Goal: Task Accomplishment & Management: Use online tool/utility

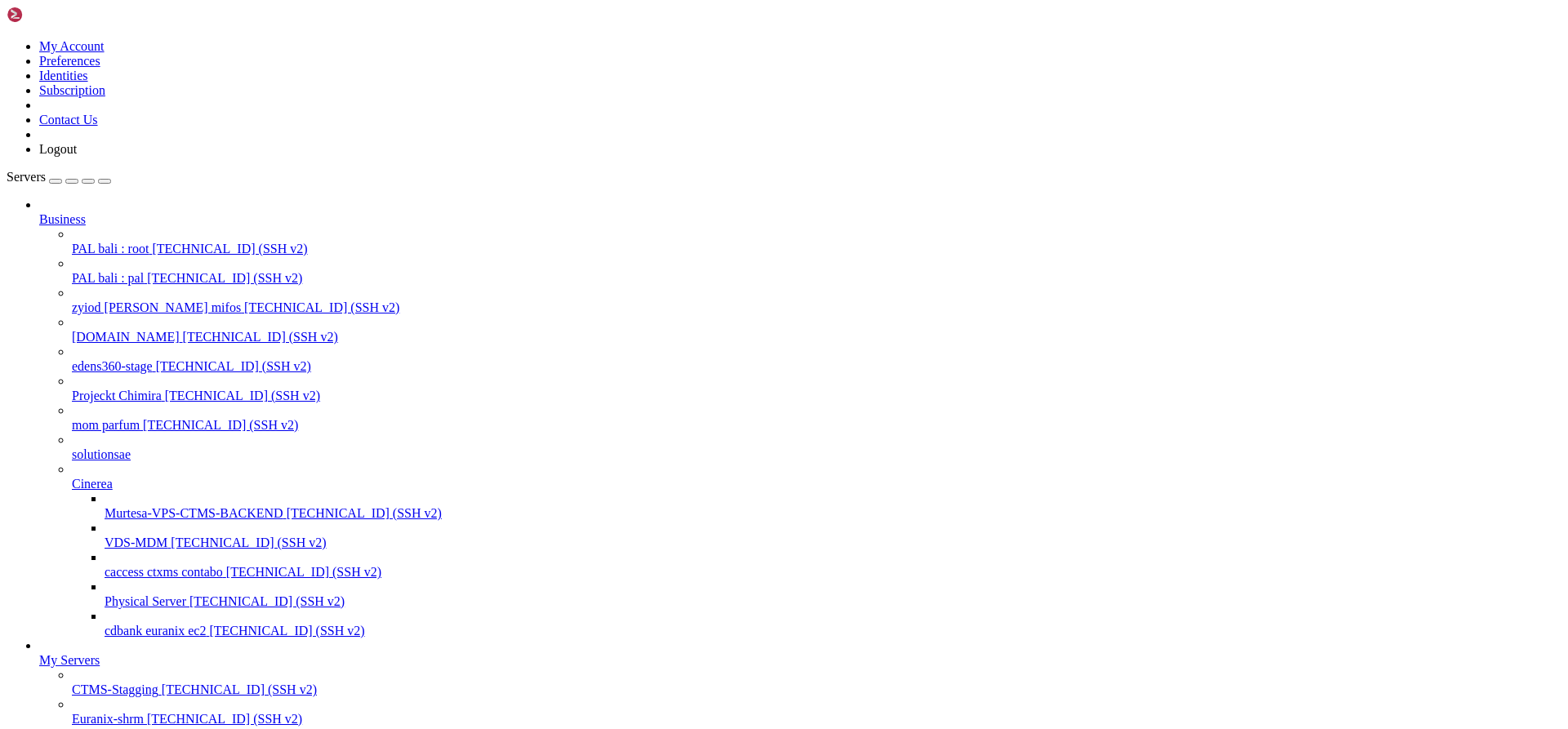
scroll to position [950, 0]
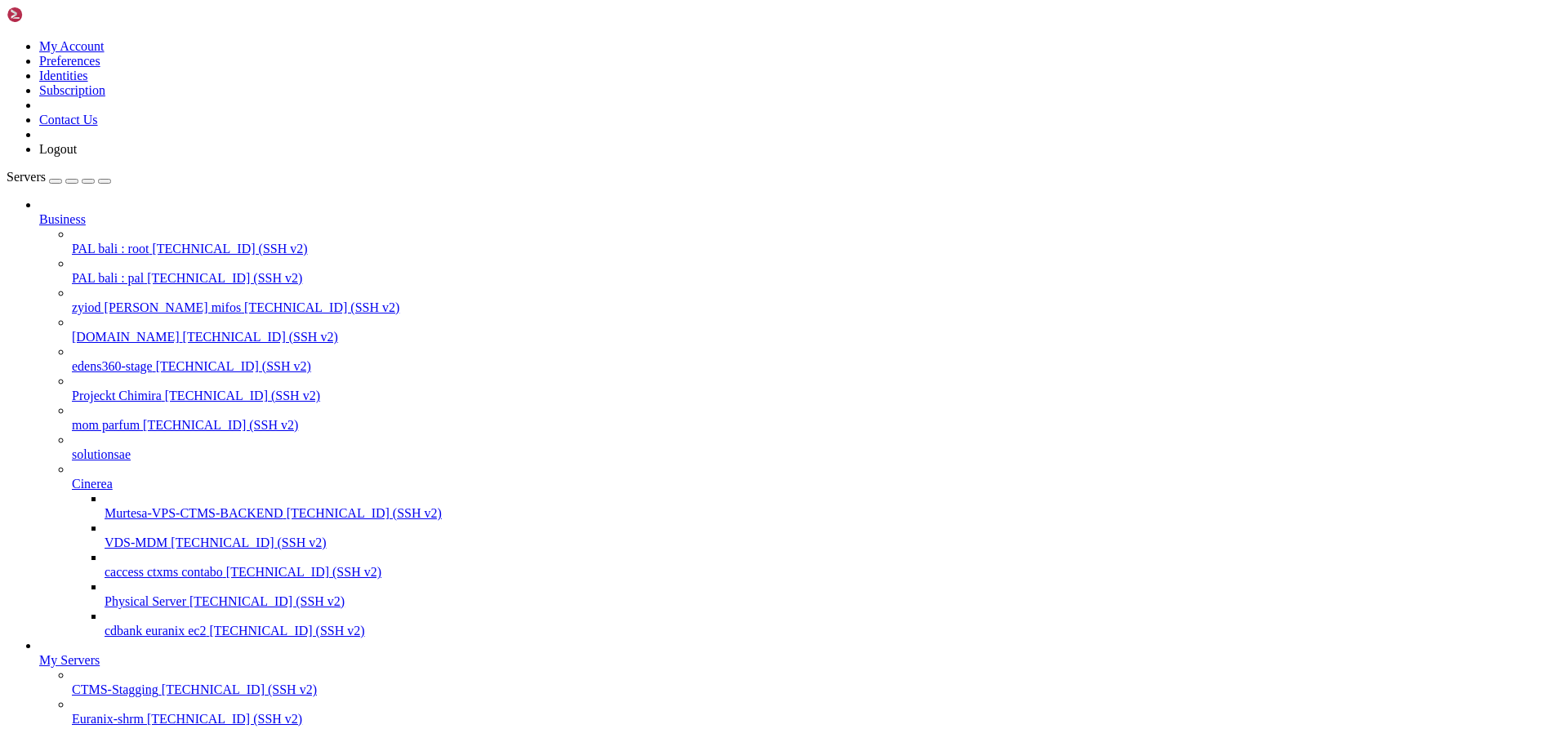
drag, startPoint x: 66, startPoint y: 1917, endPoint x: 17, endPoint y: 1698, distance: 224.4
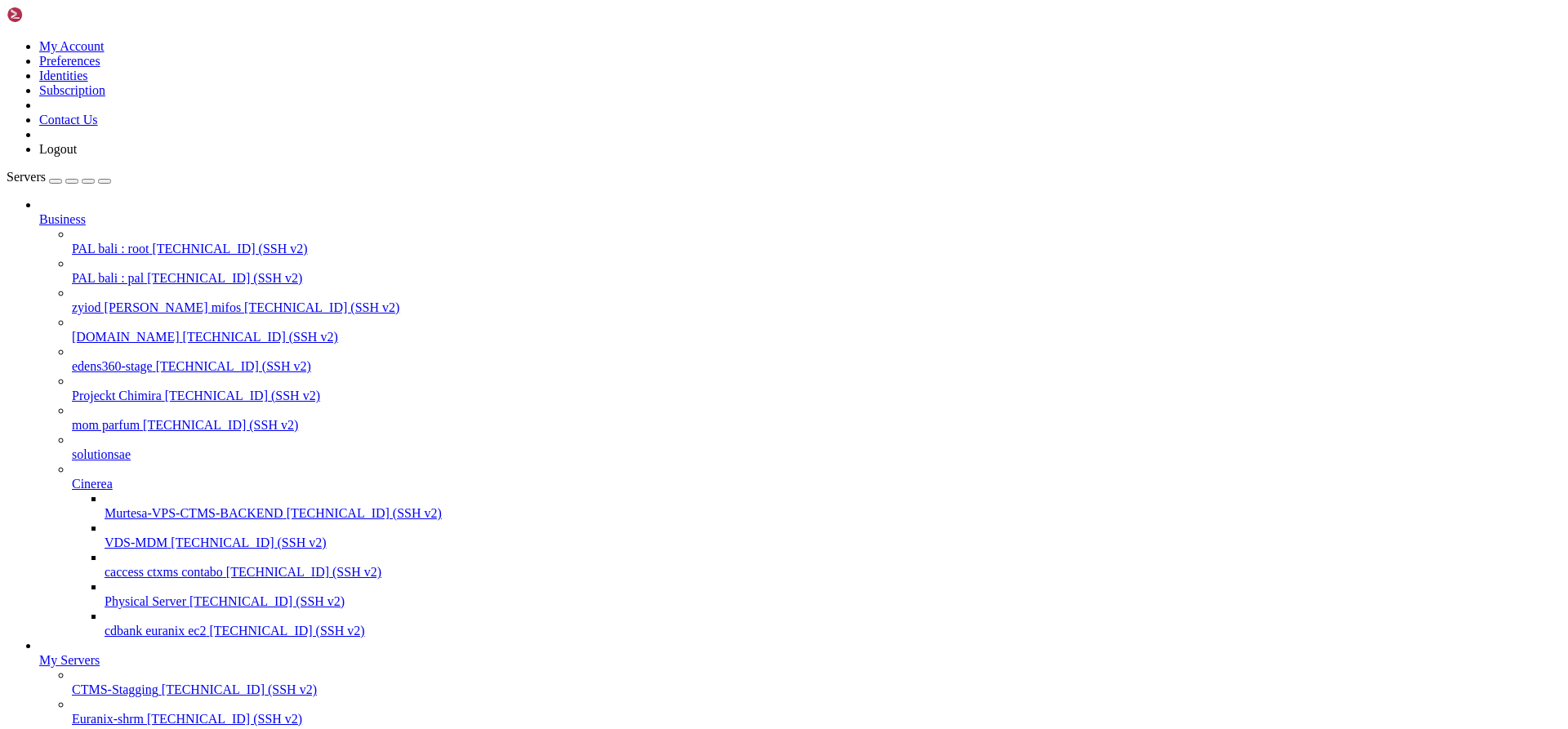
drag, startPoint x: 383, startPoint y: 1916, endPoint x: 16, endPoint y: 1678, distance: 437.4
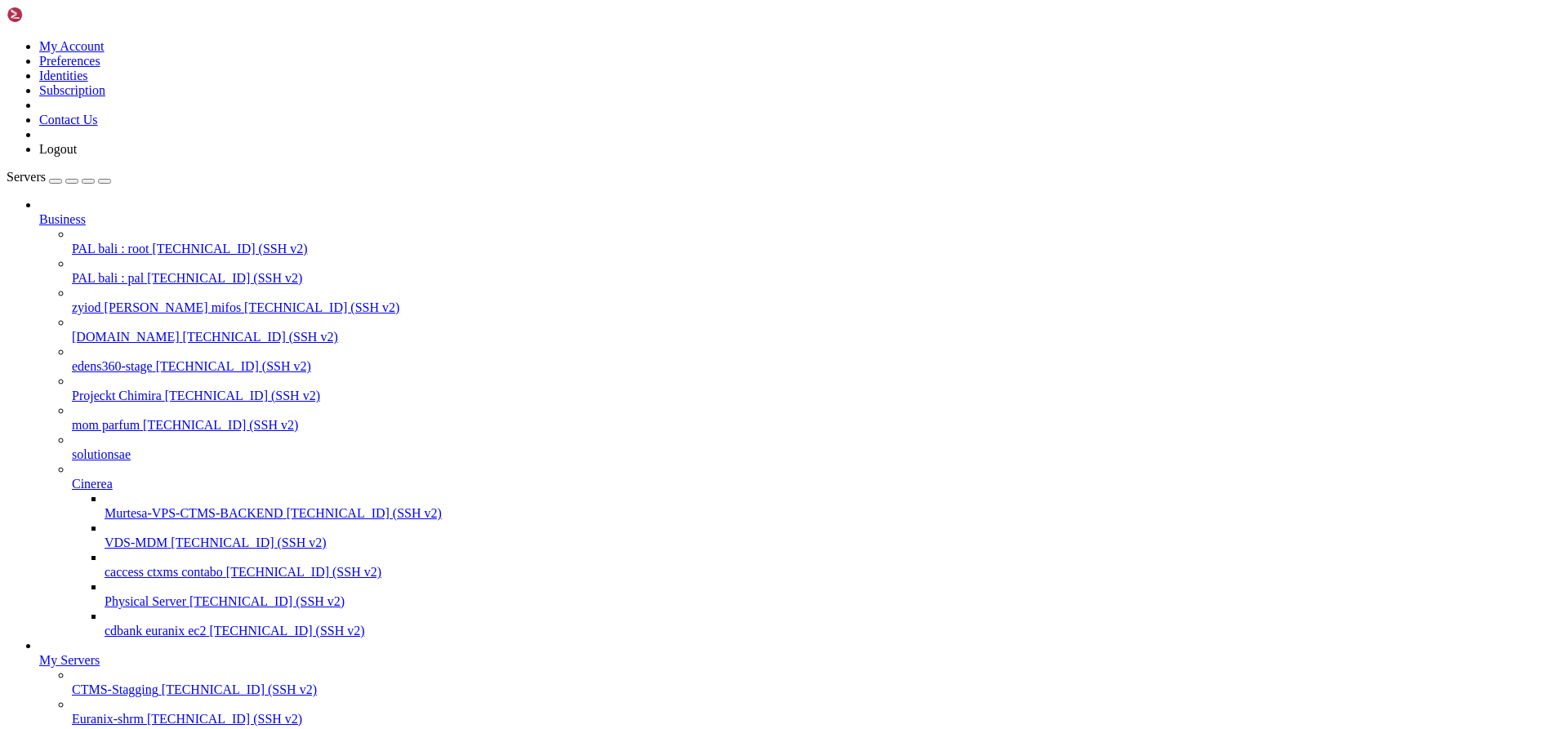
click at [125, 242] on span "PAL bali : root" at bounding box center [111, 249] width 77 height 14
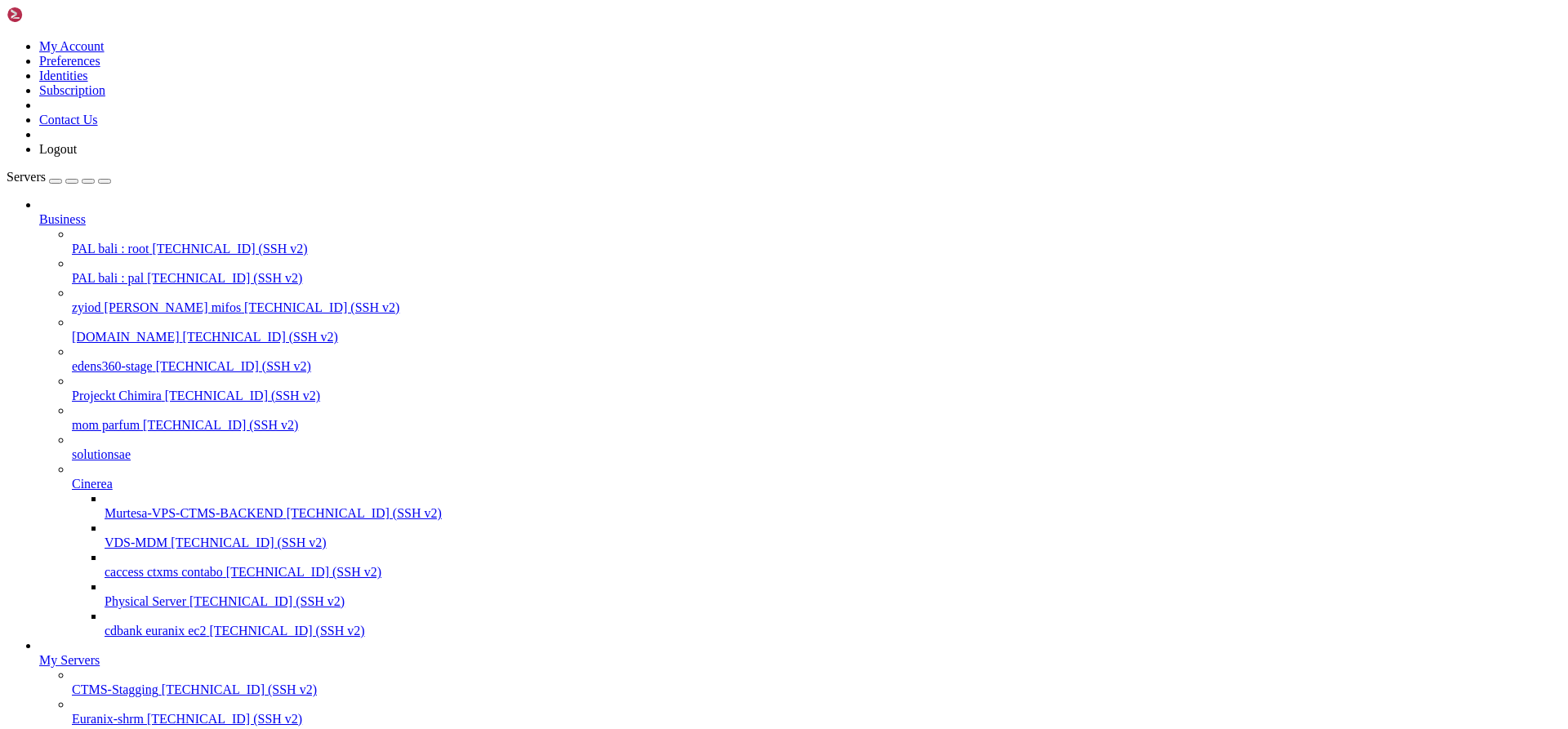
click at [125, 242] on span "PAL bali : root" at bounding box center [111, 249] width 77 height 14
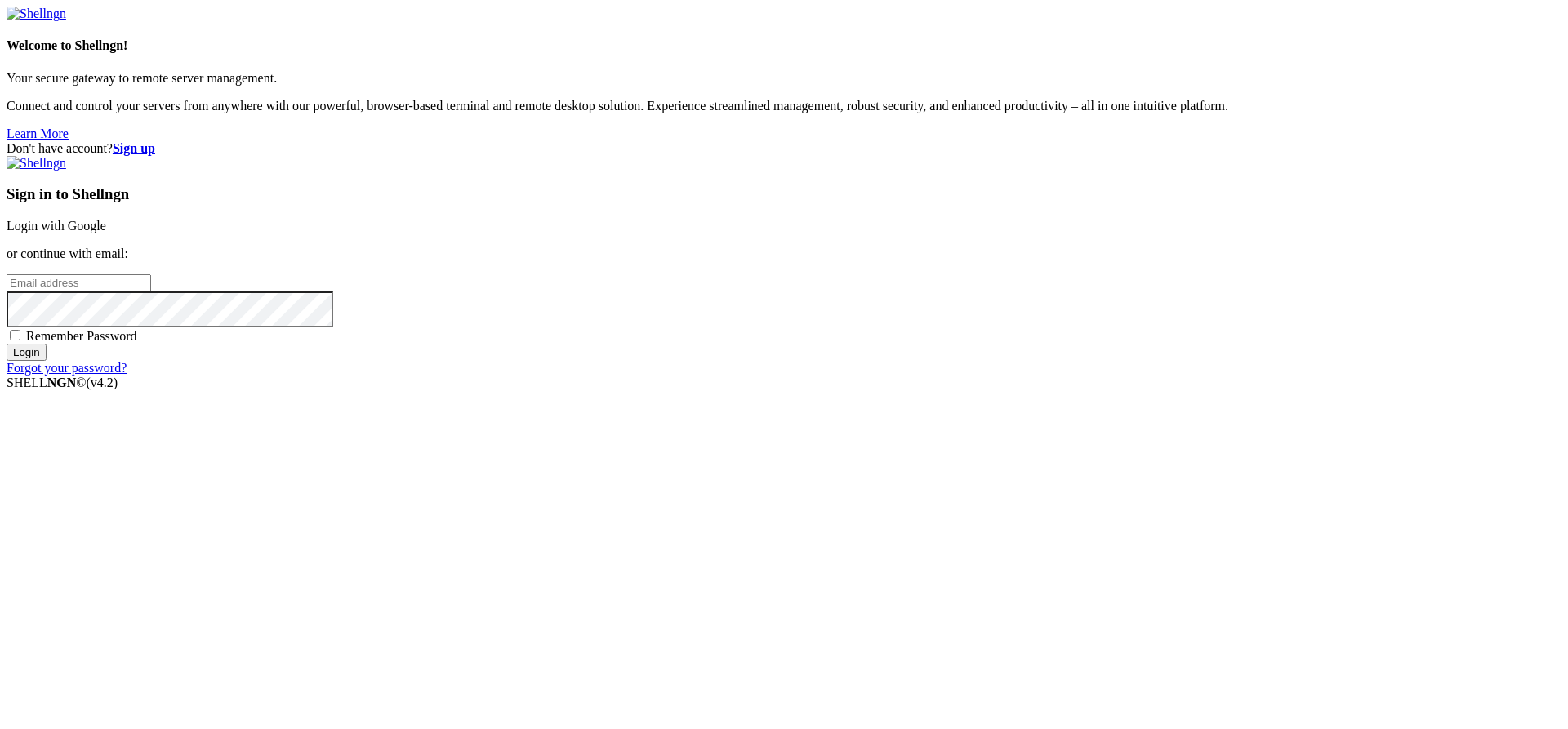
click at [106, 233] on link "Login with Google" at bounding box center [56, 226] width 100 height 14
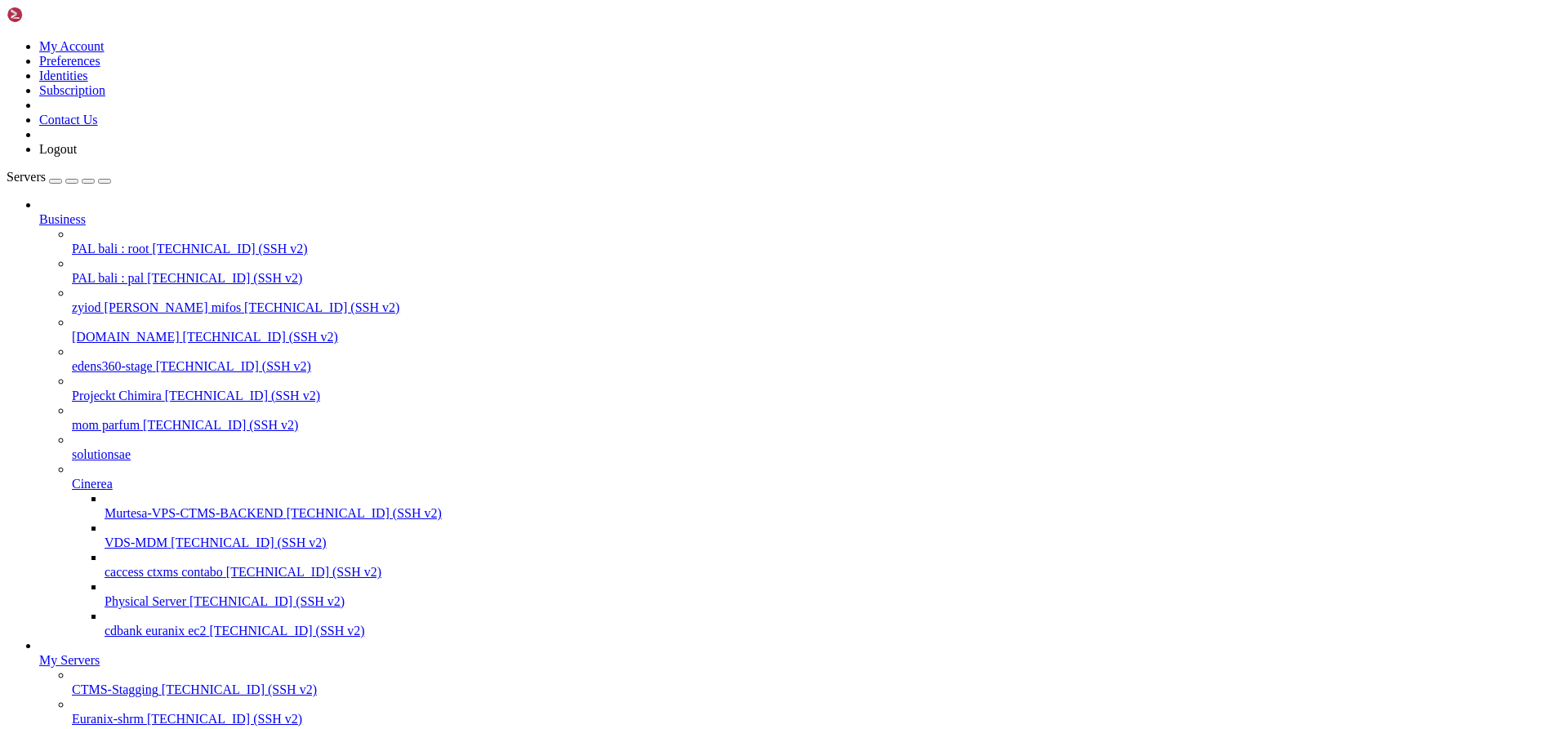
scroll to position [13828, 0]
click at [115, 242] on span "PAL bali : root" at bounding box center [111, 249] width 77 height 14
click at [147, 272] on span "[TECHNICAL_ID] (SSH v2)" at bounding box center [224, 279] width 155 height 14
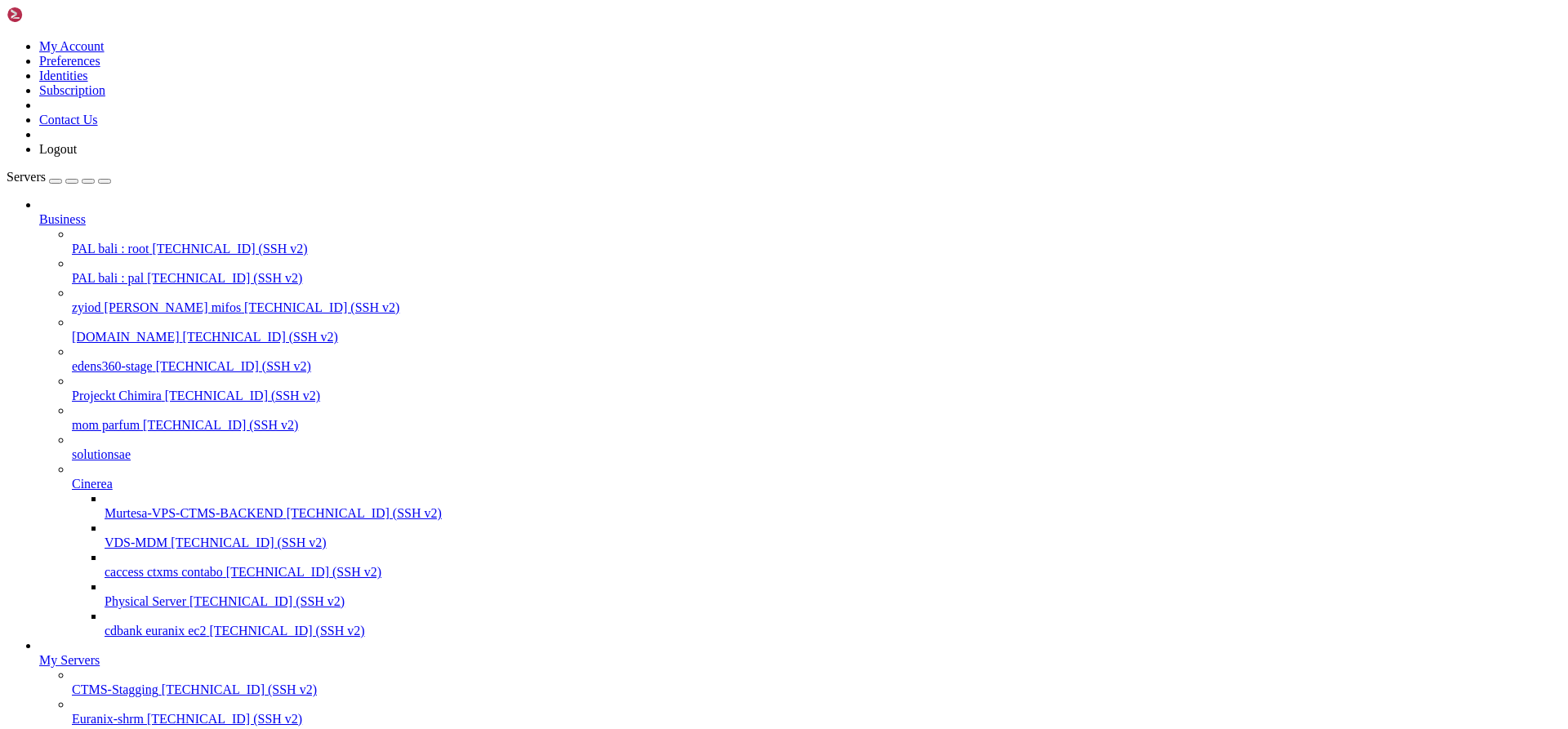
click at [147, 272] on span "[TECHNICAL_ID] (SSH v2)" at bounding box center [224, 279] width 155 height 14
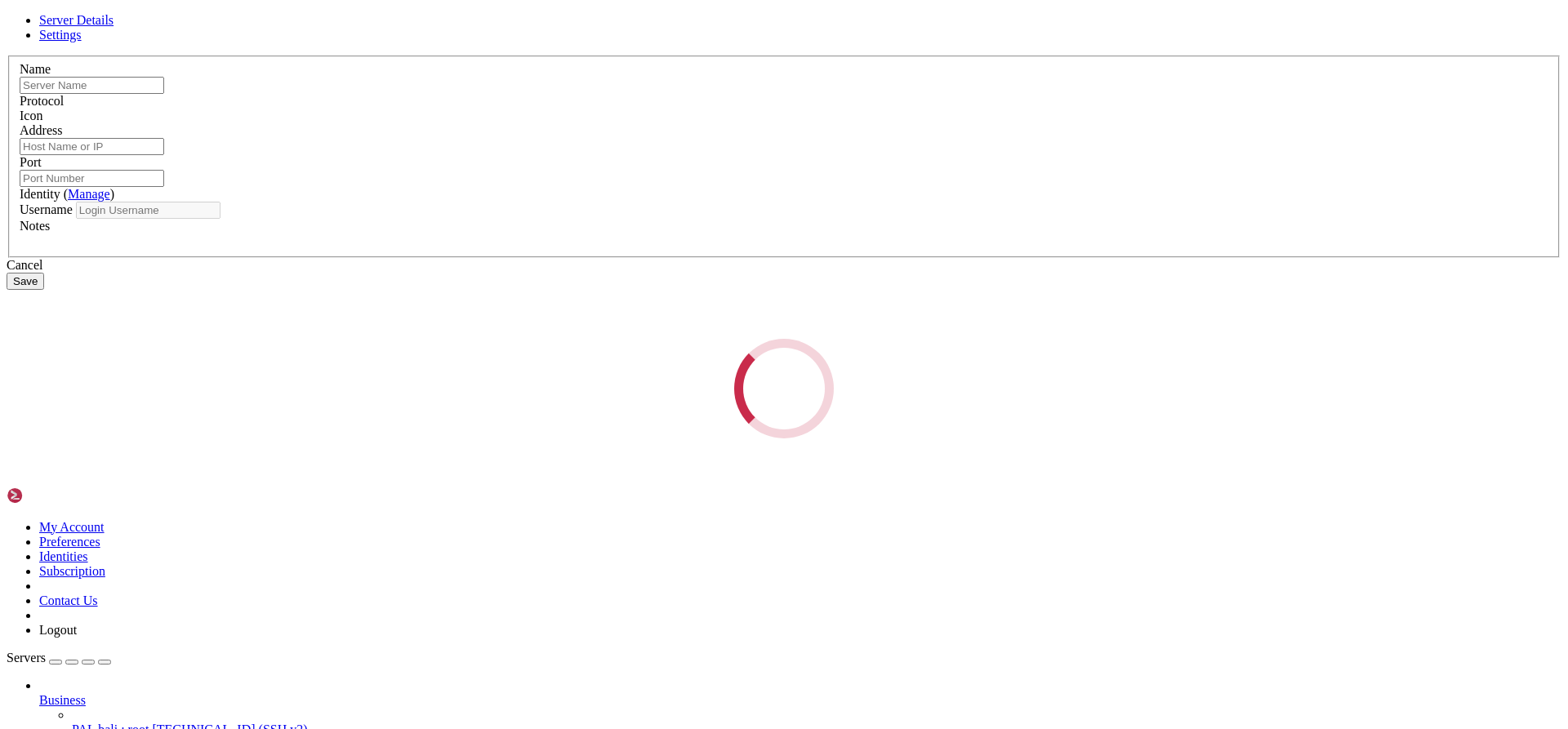
type input "PAL bali : pal"
type input "[TECHNICAL_ID]"
type input "22"
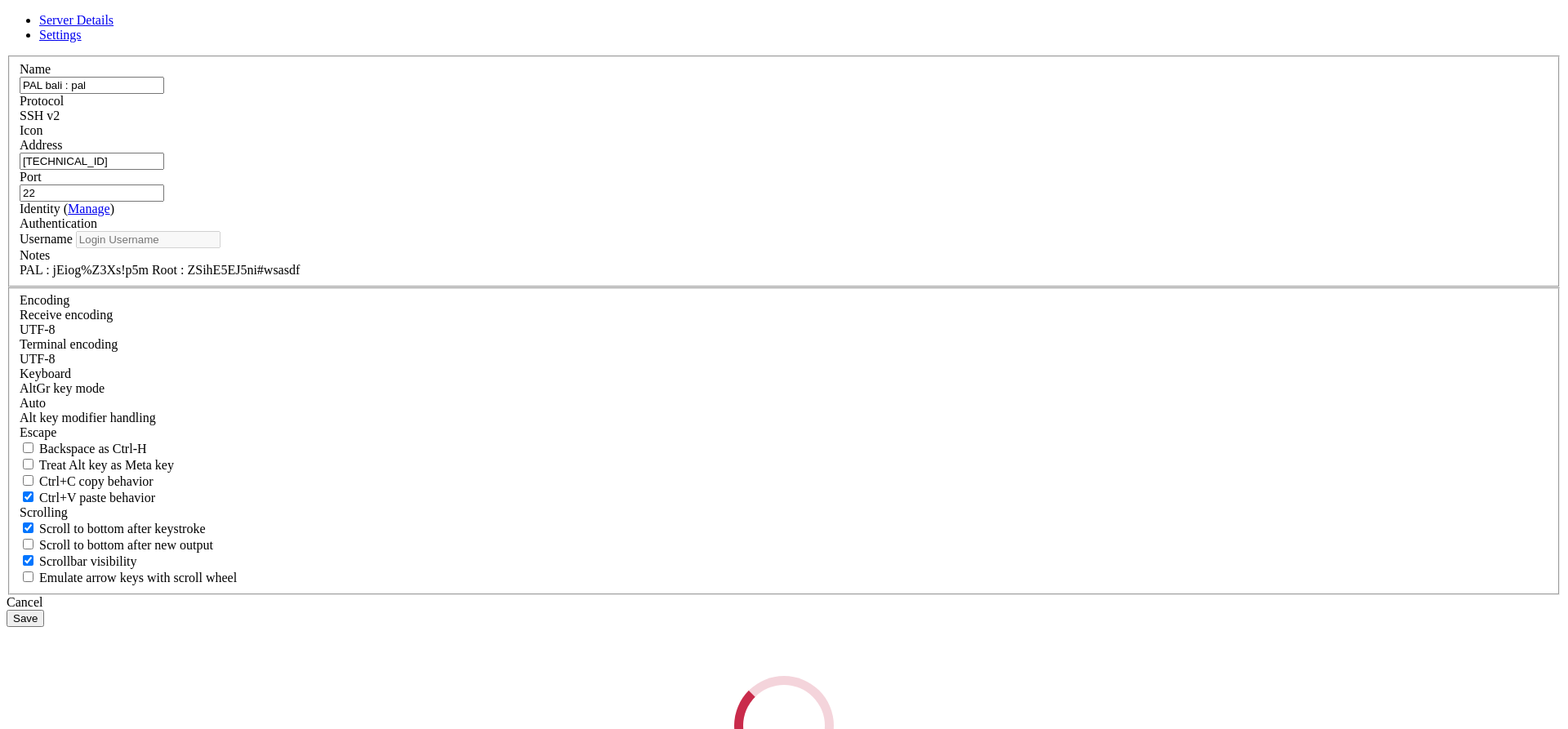
type input "pal"
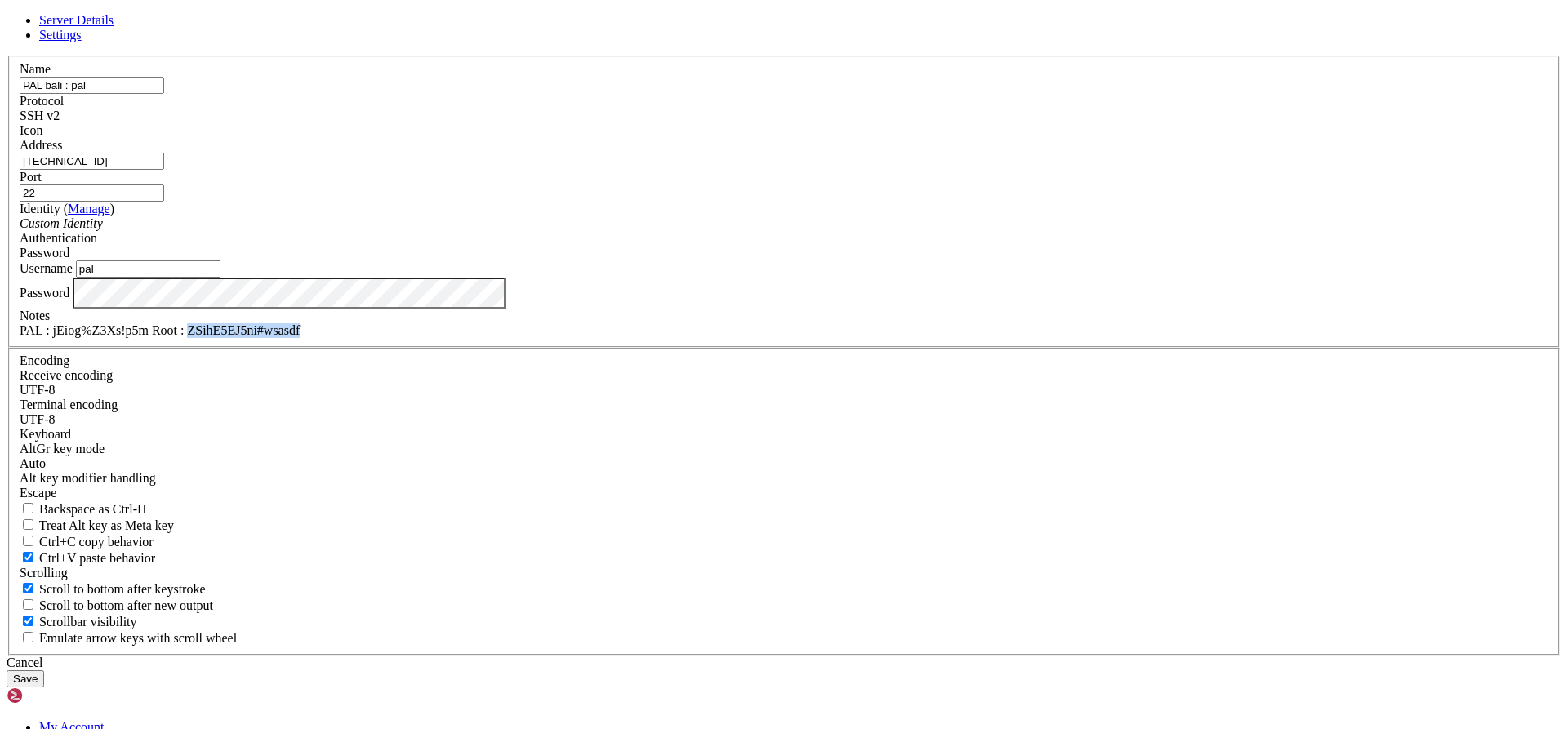
drag, startPoint x: 730, startPoint y: 514, endPoint x: 843, endPoint y: 517, distance: 113.0
click at [843, 338] on div "PAL : jEiog%Z3Xs!p5m Root : ZSihE5EJ5ni#wsasdf" at bounding box center [784, 330] width 1529 height 15
copy div "ZSihE5EJ5ni#wsasdf"
click at [889, 656] on div "Cancel" at bounding box center [784, 663] width 1554 height 15
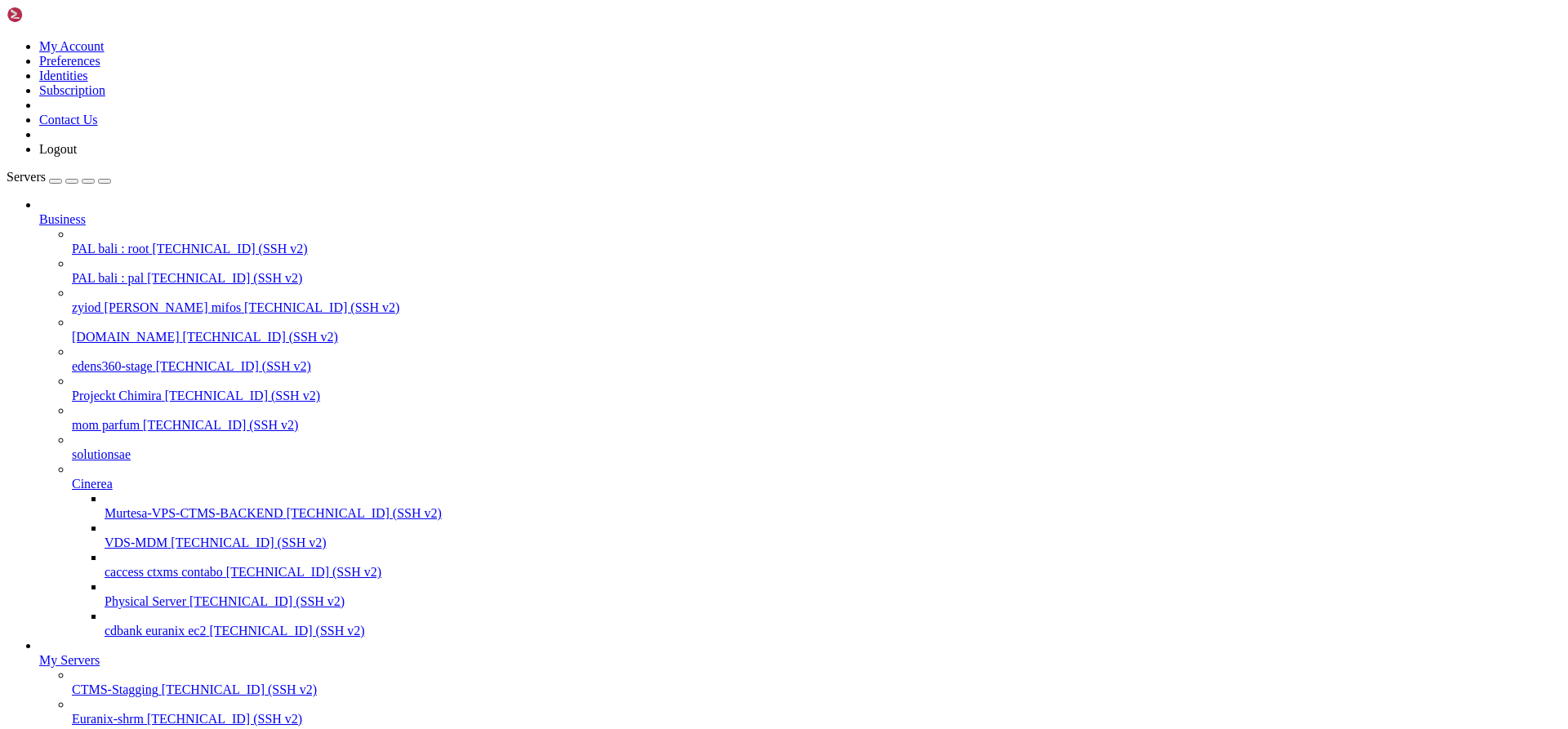
scroll to position [276, 0]
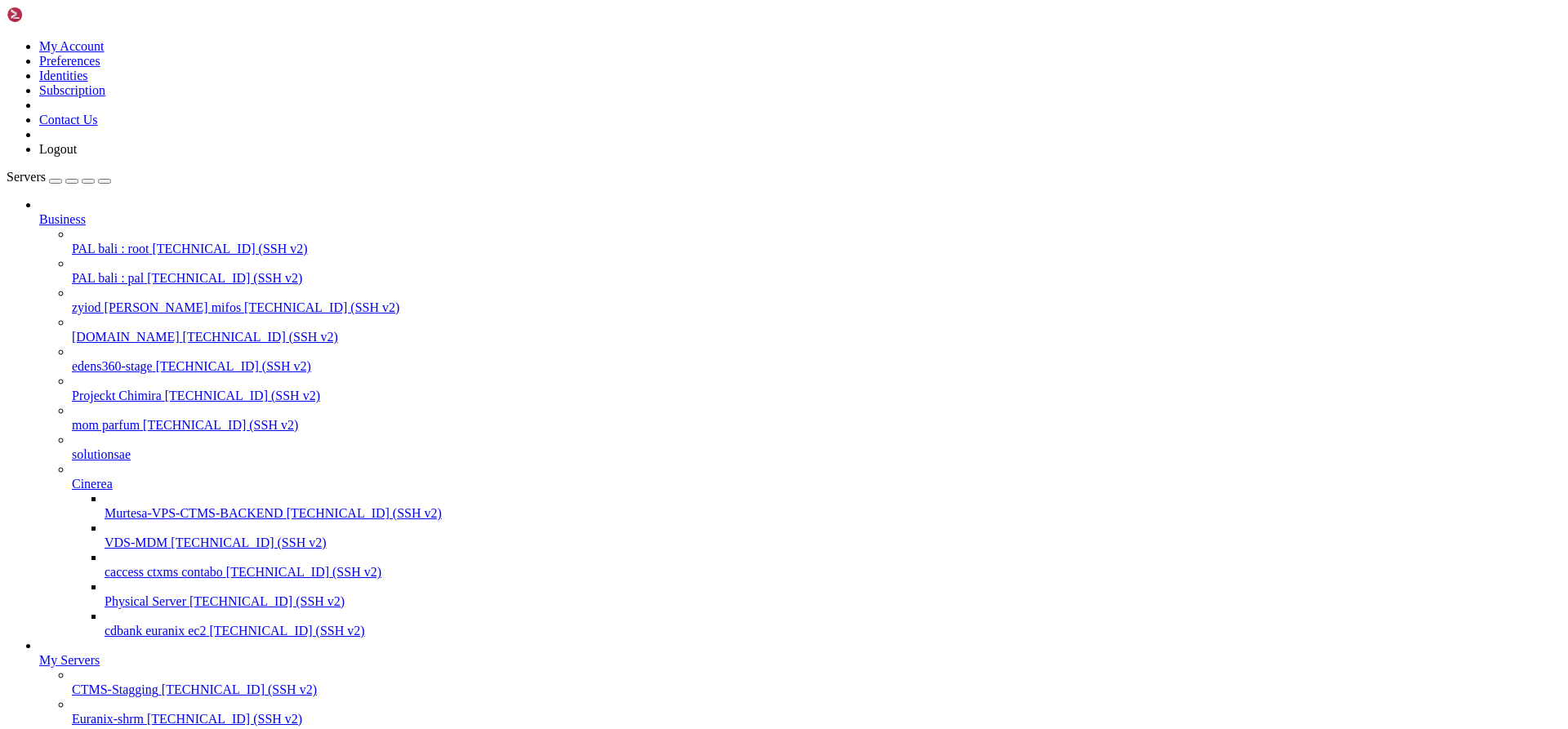
scroll to position [258, 0]
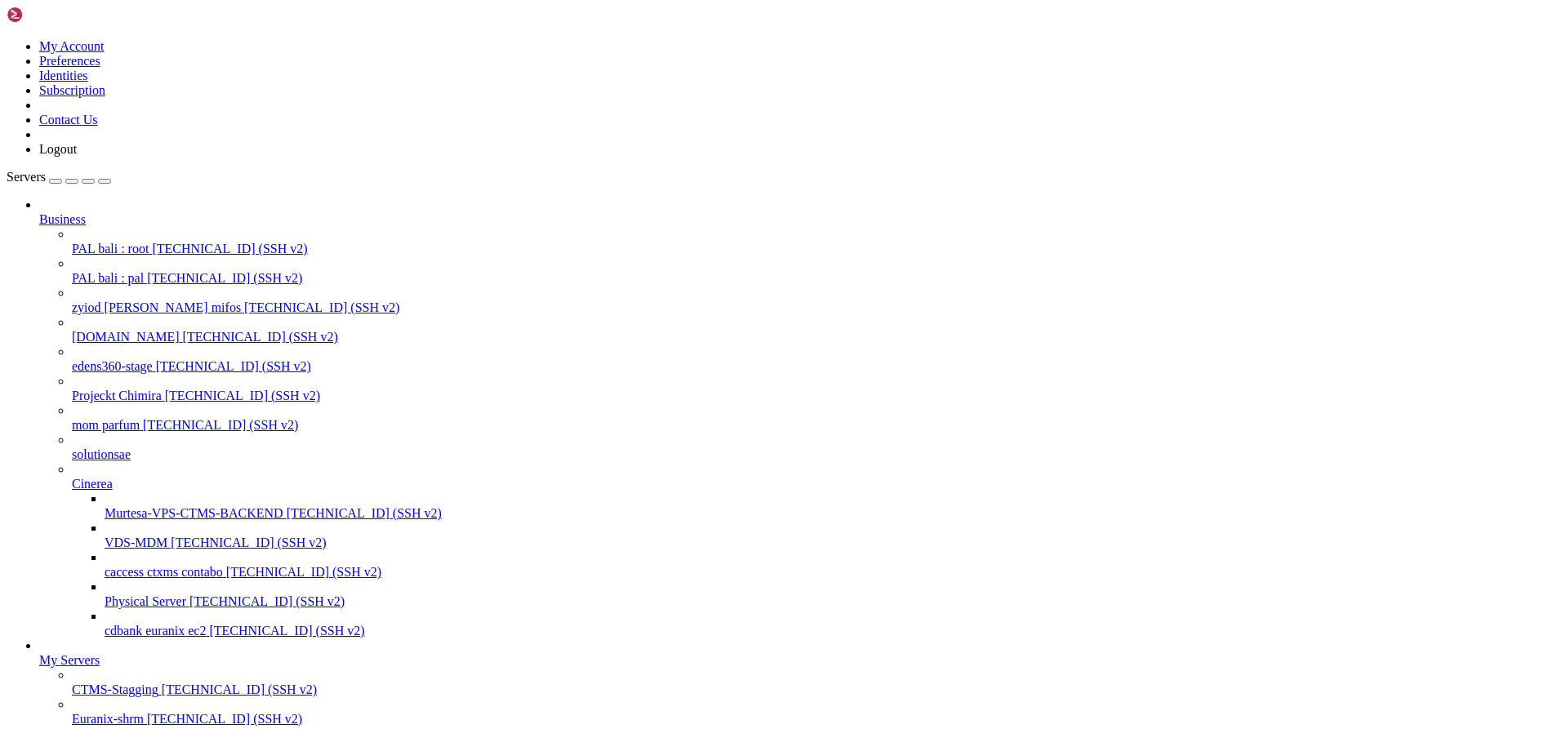
drag, startPoint x: 503, startPoint y: 2420, endPoint x: 15, endPoint y: 2020, distance: 631.0
drag, startPoint x: 105, startPoint y: 2047, endPoint x: 82, endPoint y: 2059, distance: 25.9
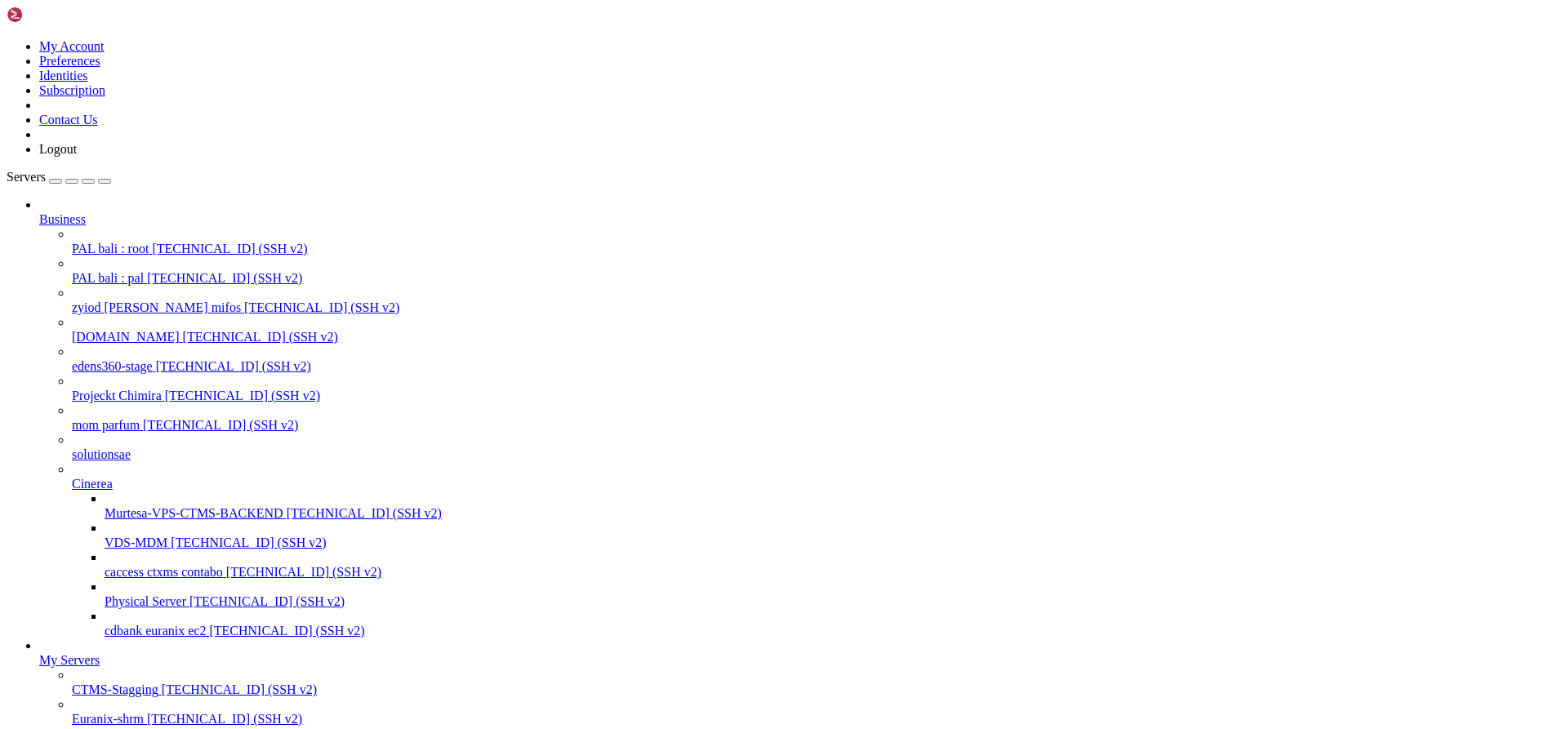
click at [139, 712] on span "Euranix-shrm" at bounding box center [108, 719] width 72 height 14
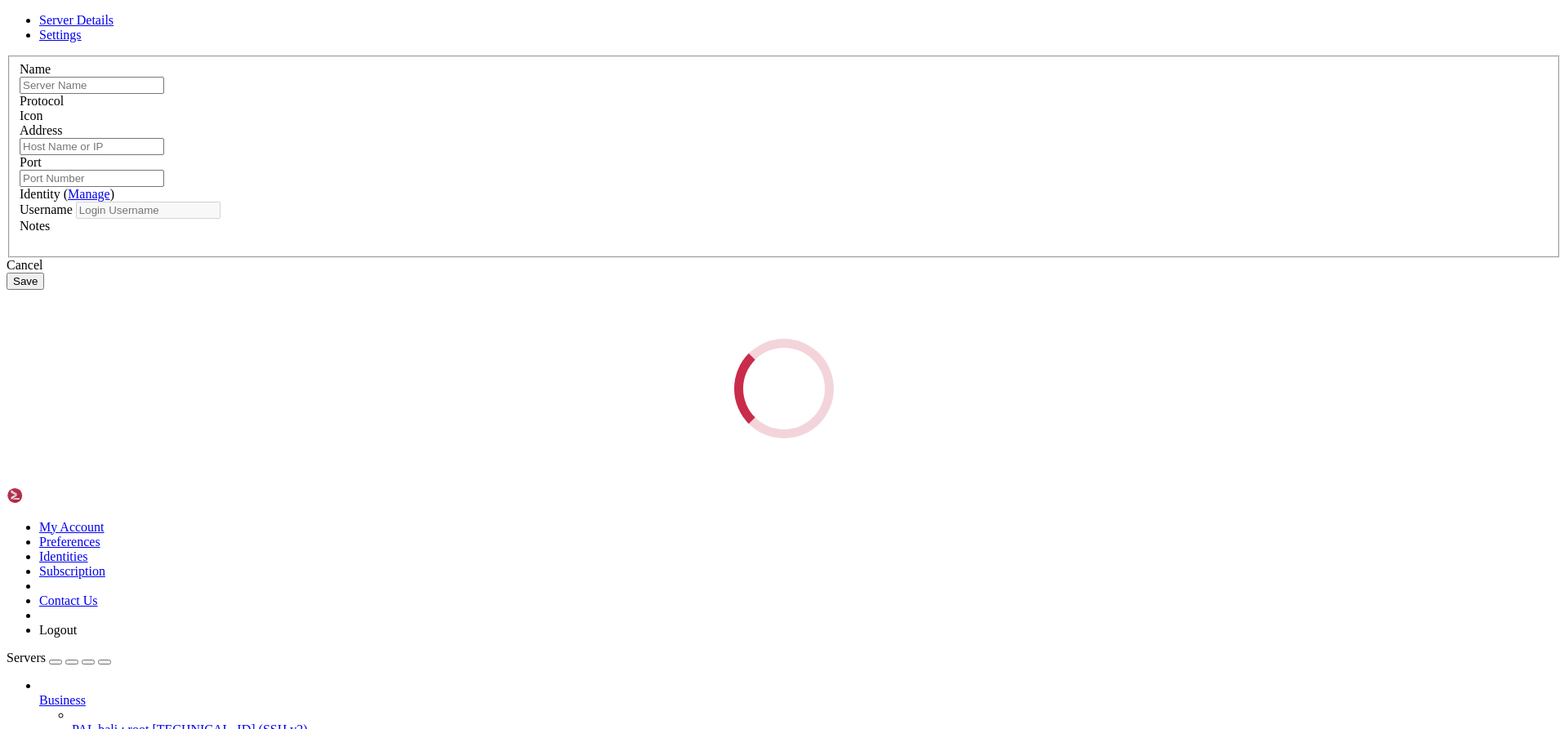
type input "phoenix-contabo 8gb"
type input "[TECHNICAL_ID]"
type input "22"
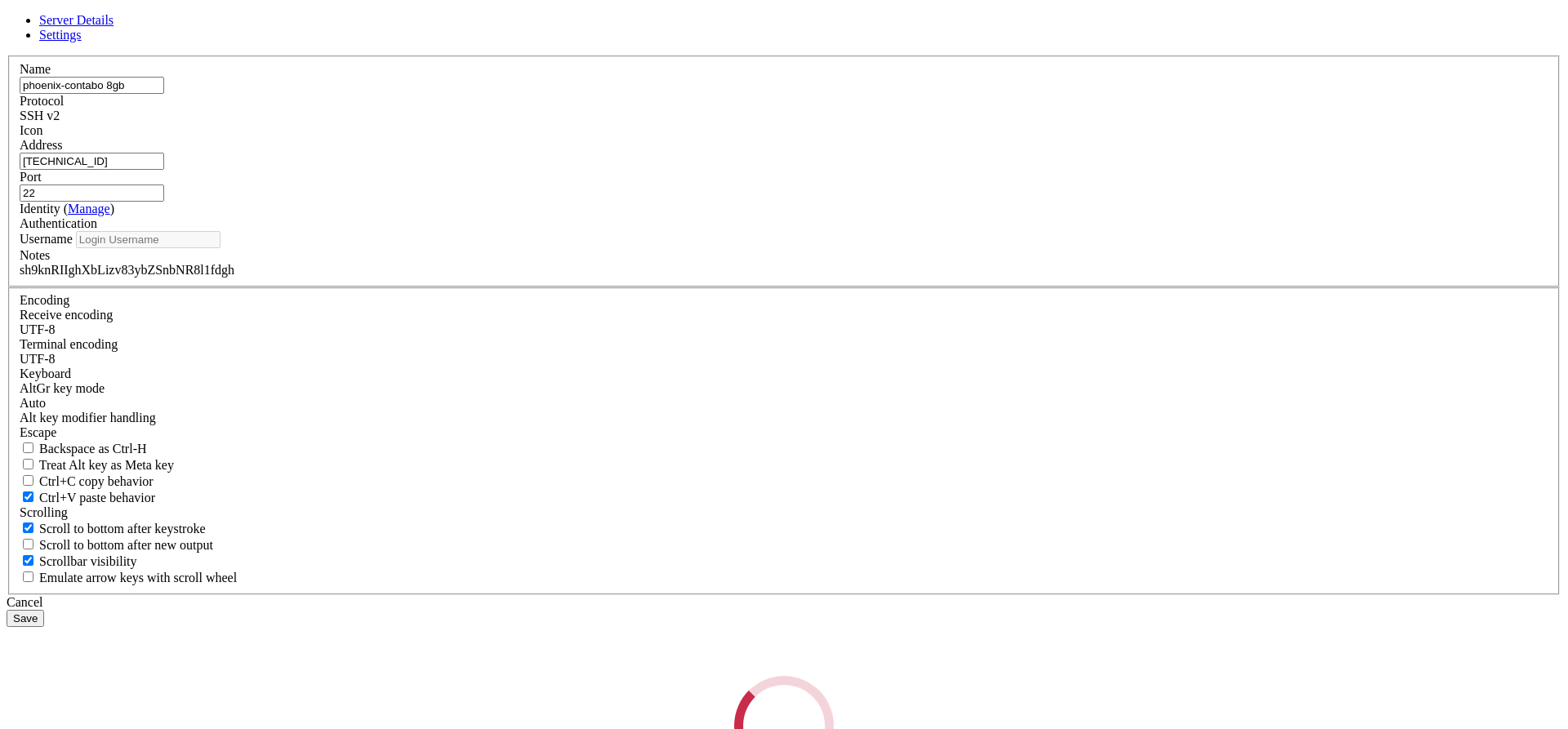
type input "root"
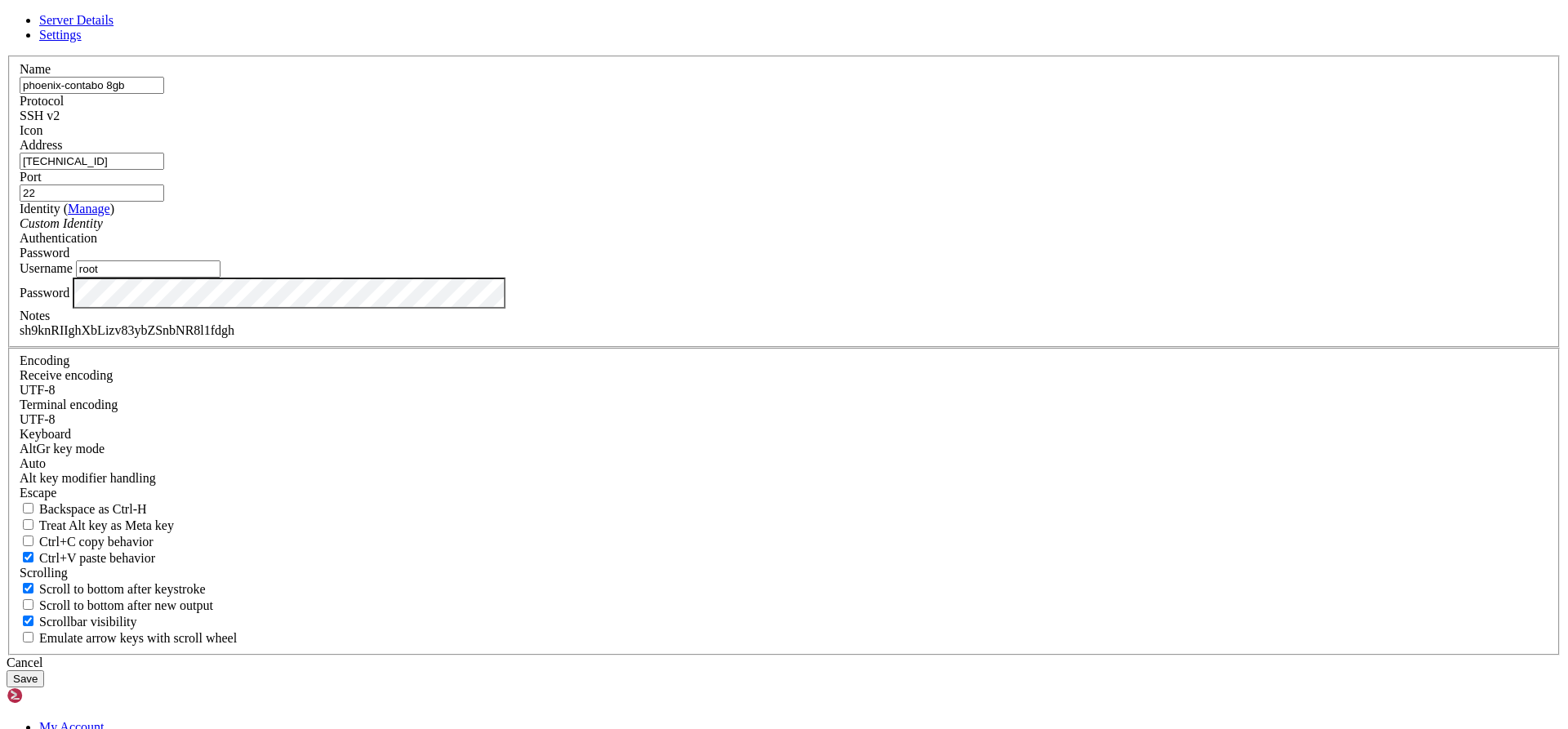
click at [49, 323] on label "Notes" at bounding box center [35, 316] width 31 height 14
click at [661, 338] on div "sh9knRIIghXbLizv83ybZSnbNR8l1fdgh" at bounding box center [784, 330] width 1529 height 15
copy div "sh9knRIIghXbLizv83ybZSnbNR8l1fdgh"
drag, startPoint x: 895, startPoint y: 582, endPoint x: 633, endPoint y: 565, distance: 262.6
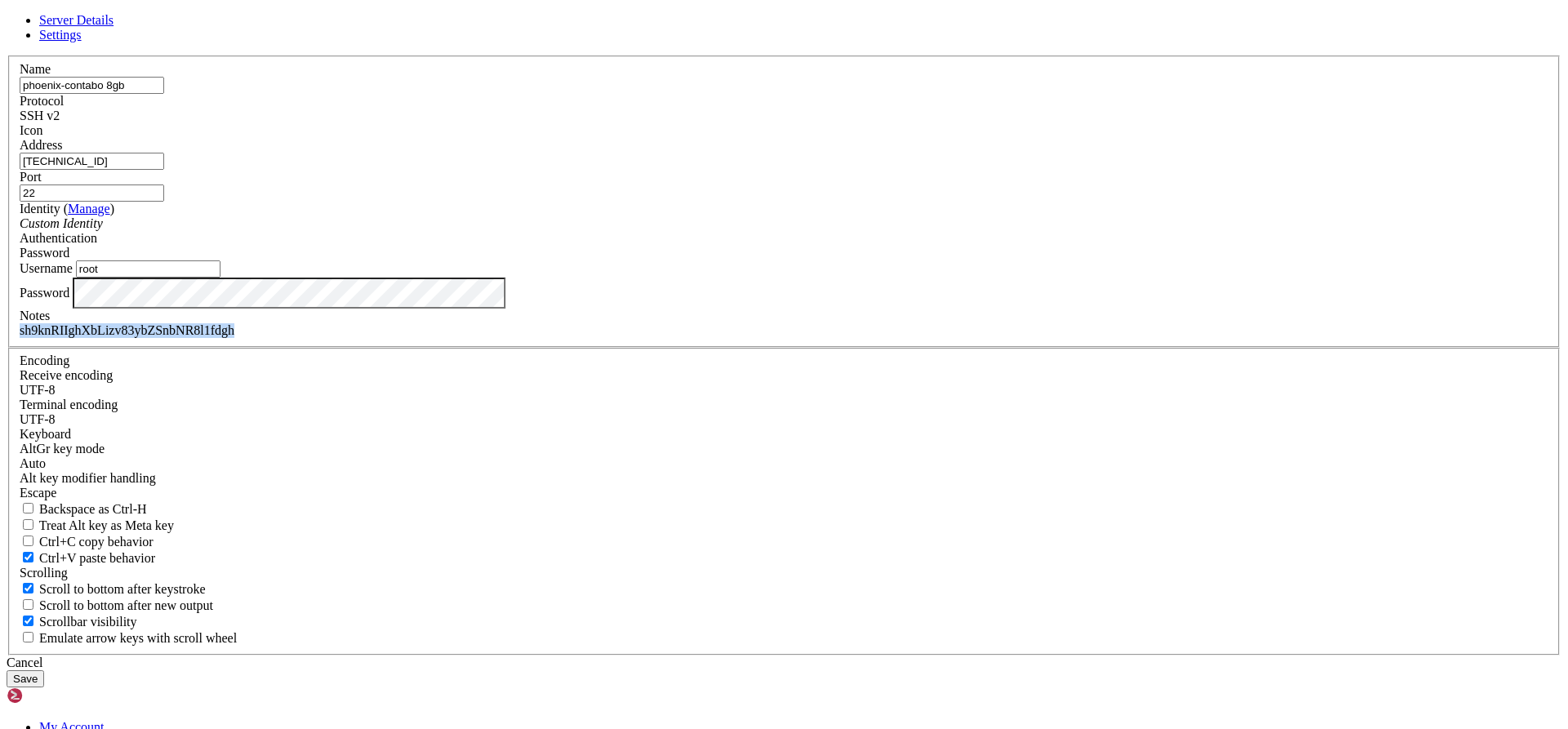
click at [895, 656] on div "Cancel" at bounding box center [784, 663] width 1554 height 15
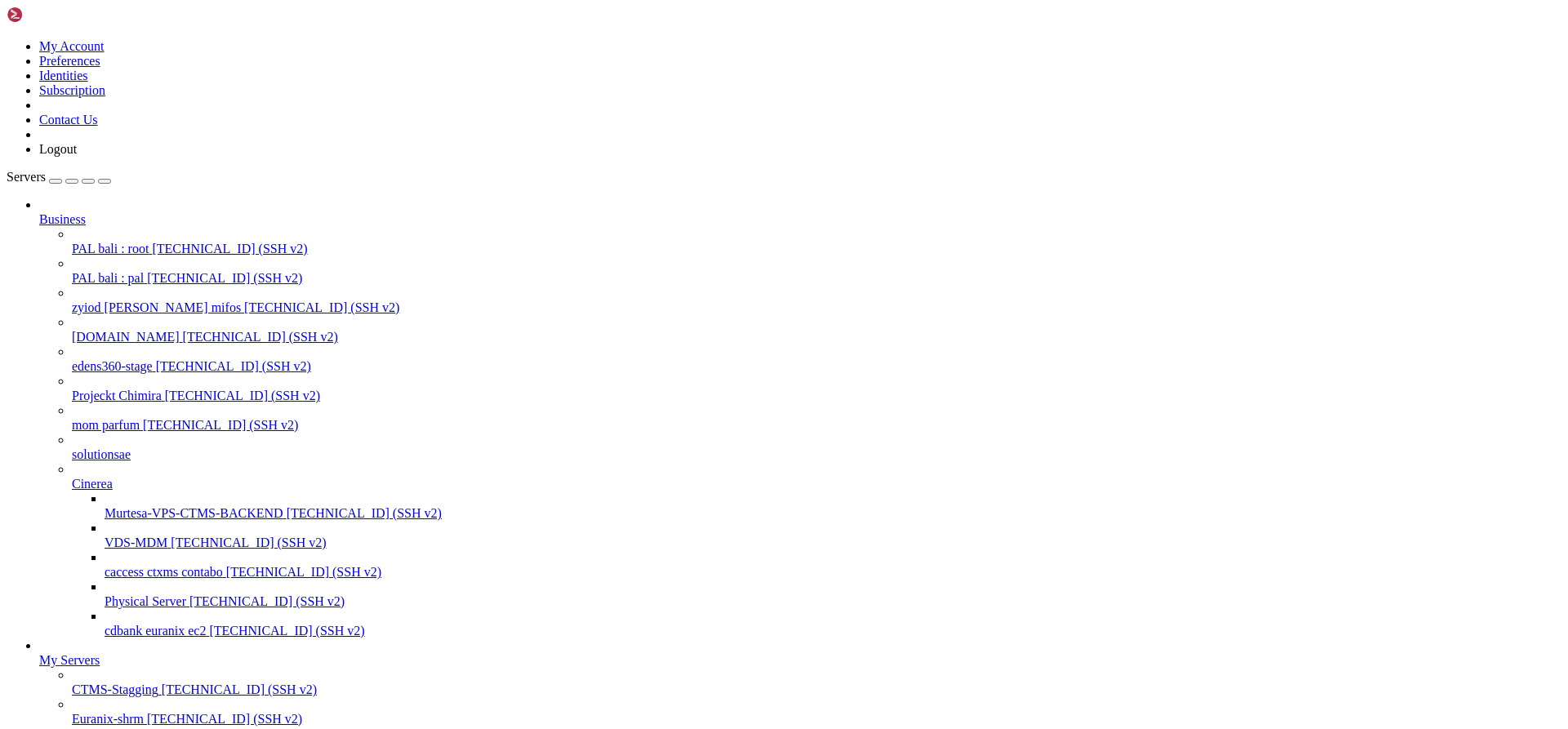
scroll to position [28010, 0]
drag, startPoint x: 21, startPoint y: 1800, endPoint x: 14, endPoint y: 1542, distance: 258.1
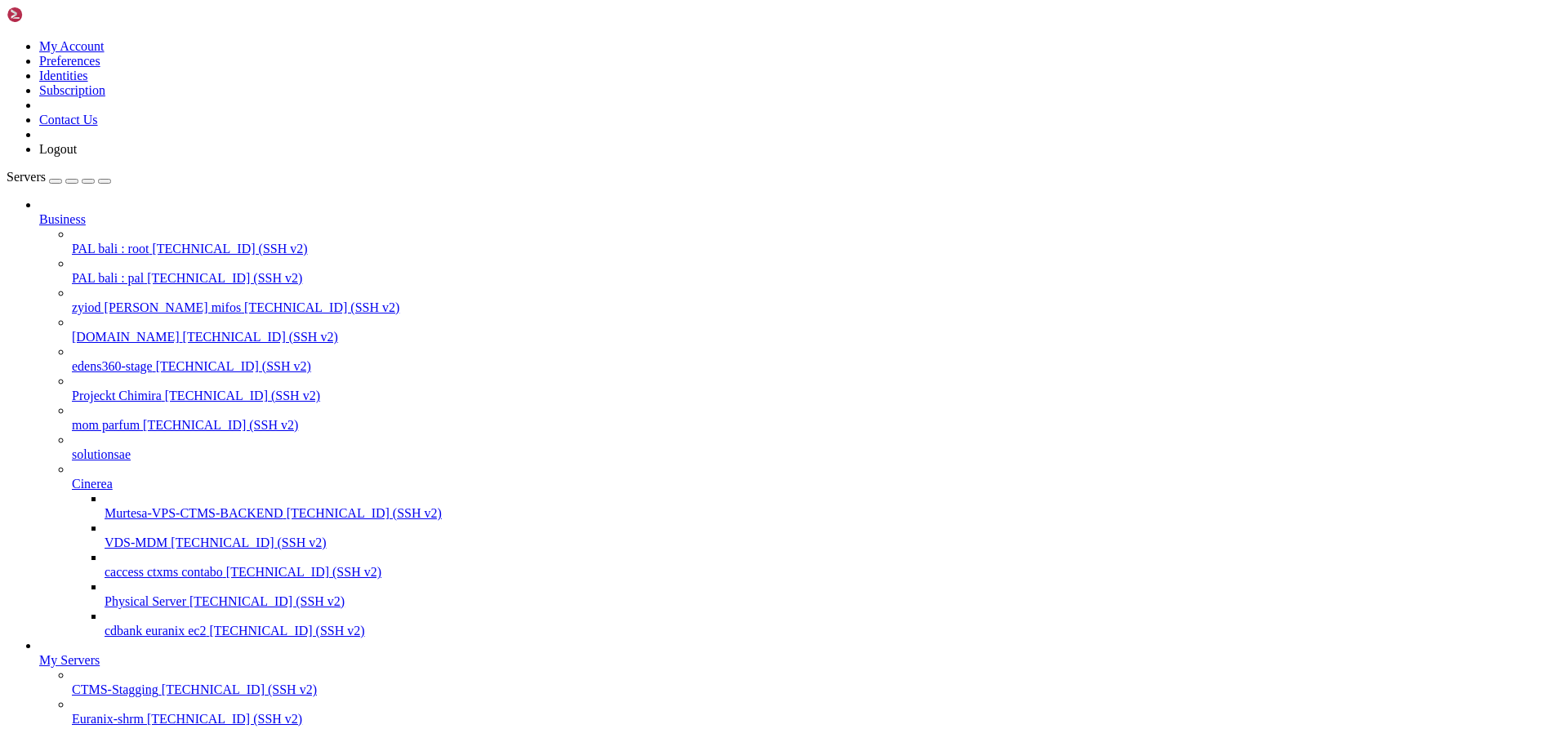
drag, startPoint x: 63, startPoint y: 1544, endPoint x: 130, endPoint y: 1544, distance: 67.0
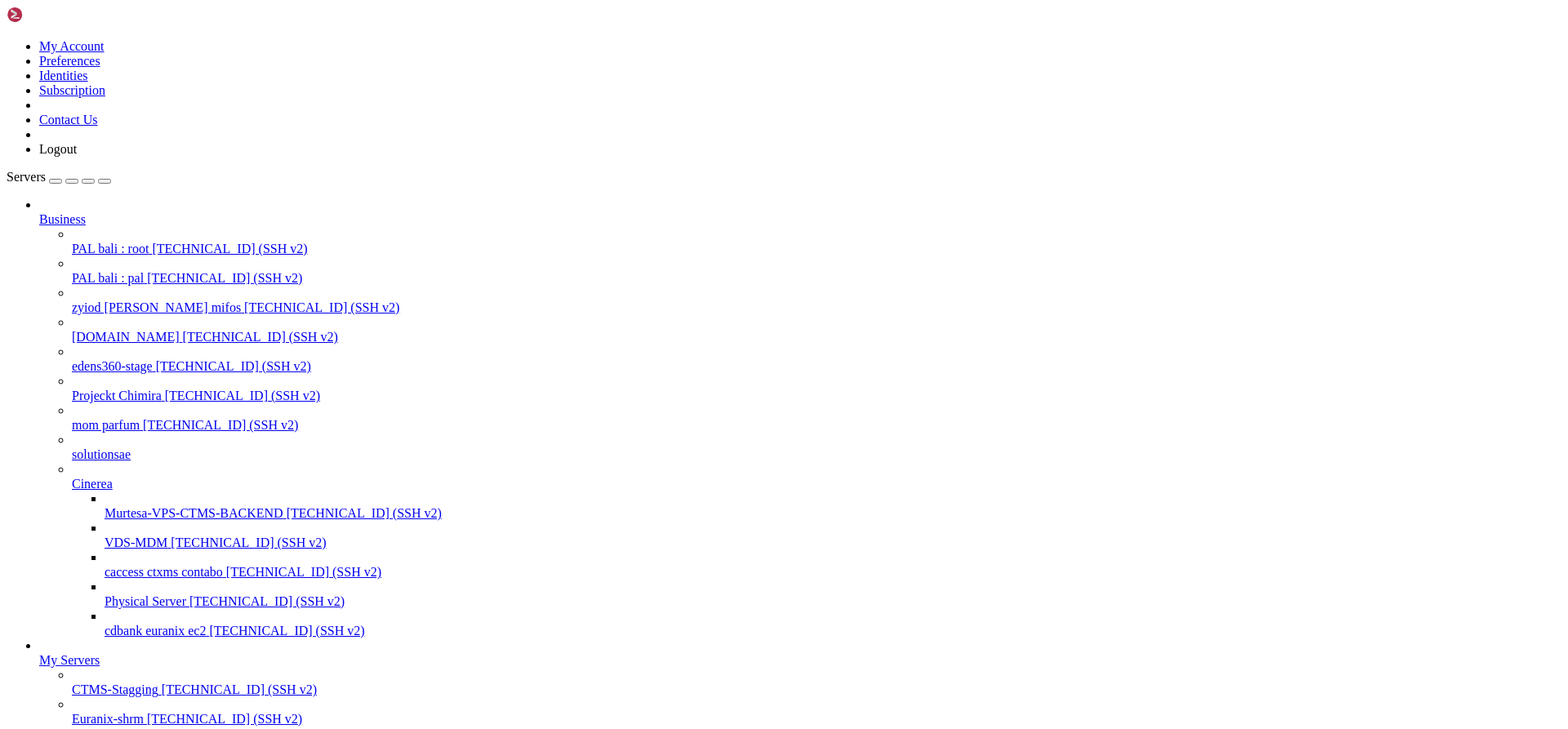
scroll to position [29504, 0]
drag, startPoint x: 58, startPoint y: 1922, endPoint x: 40, endPoint y: 1820, distance: 103.6
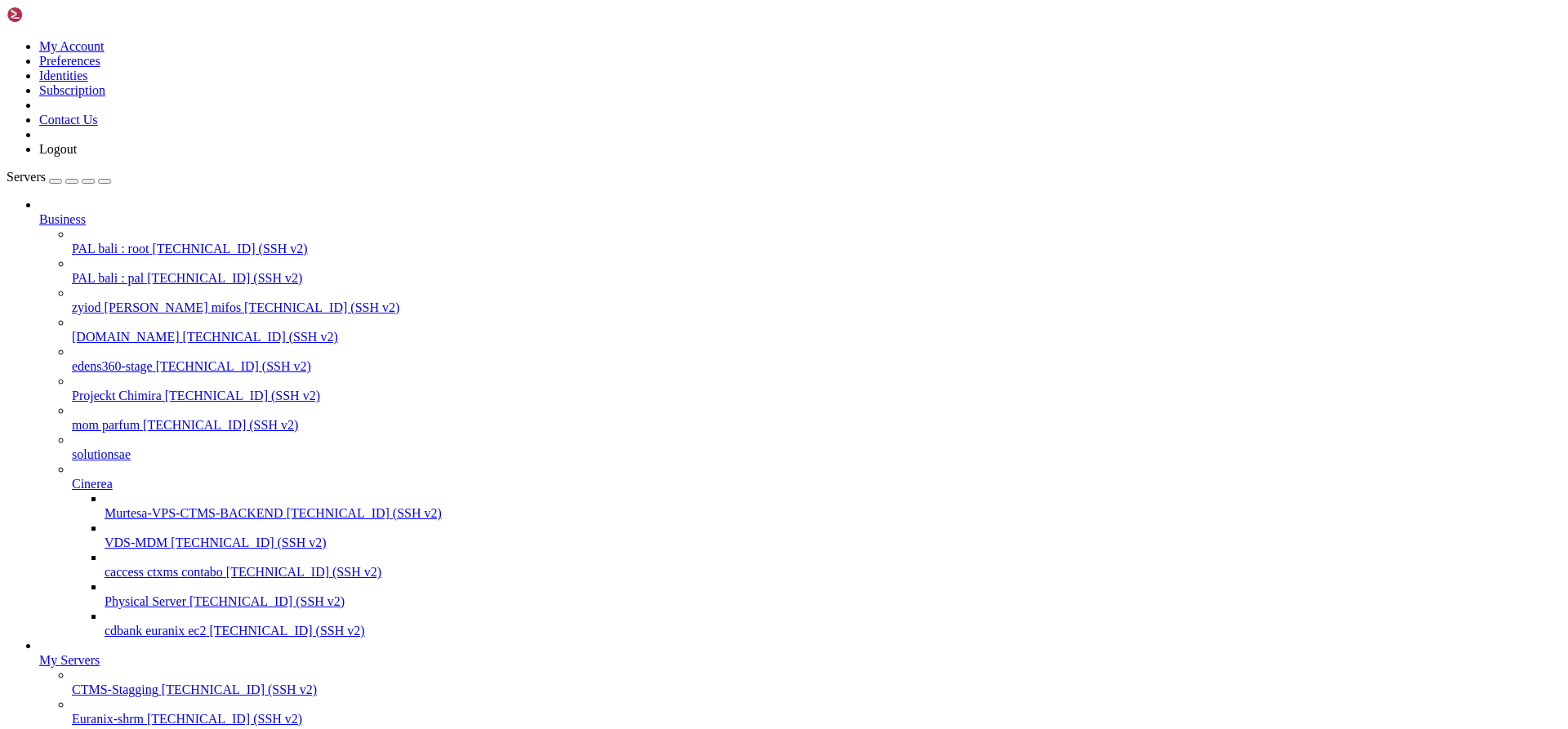
drag, startPoint x: 26, startPoint y: 1940, endPoint x: 87, endPoint y: 1515, distance: 429.4
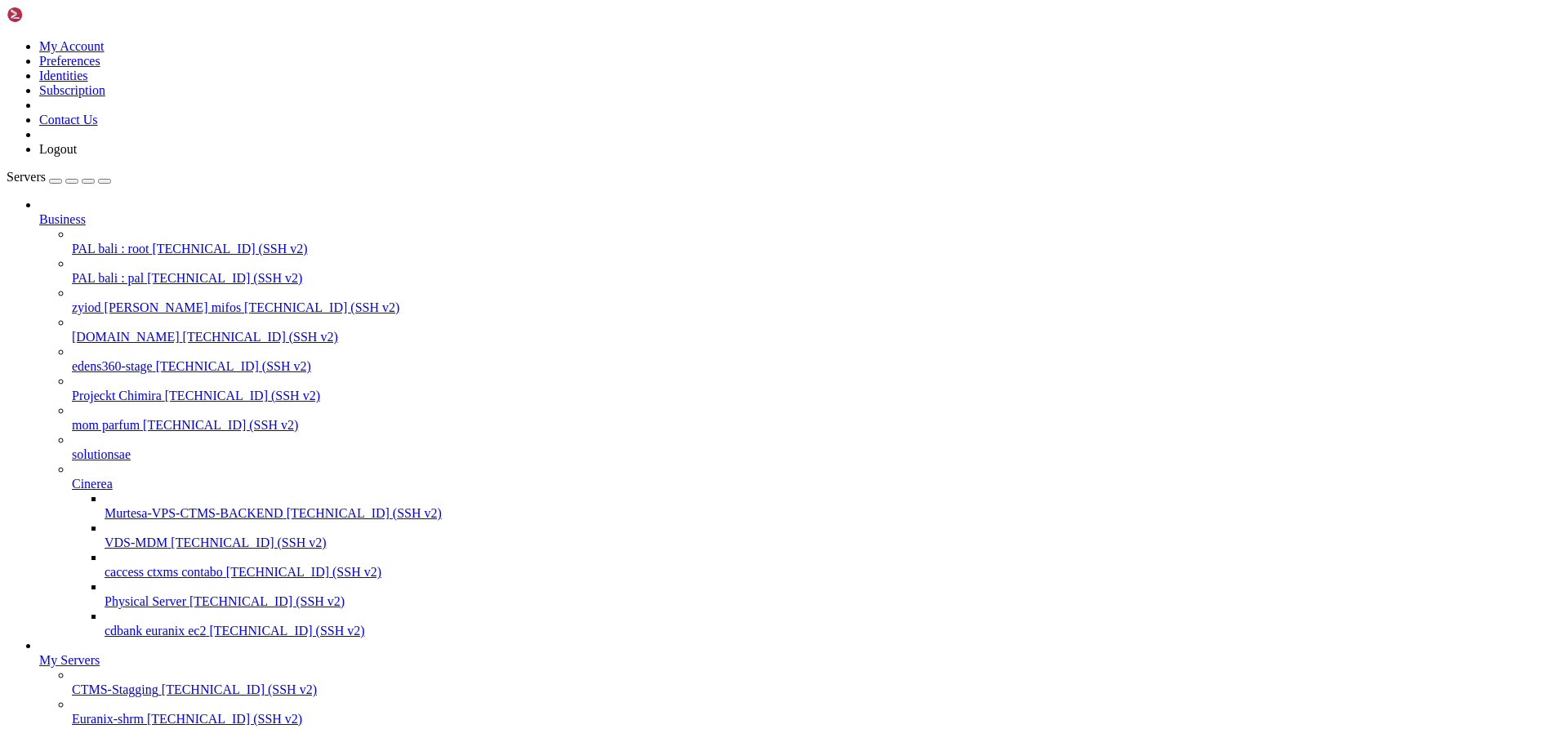
scroll to position [31122, 0]
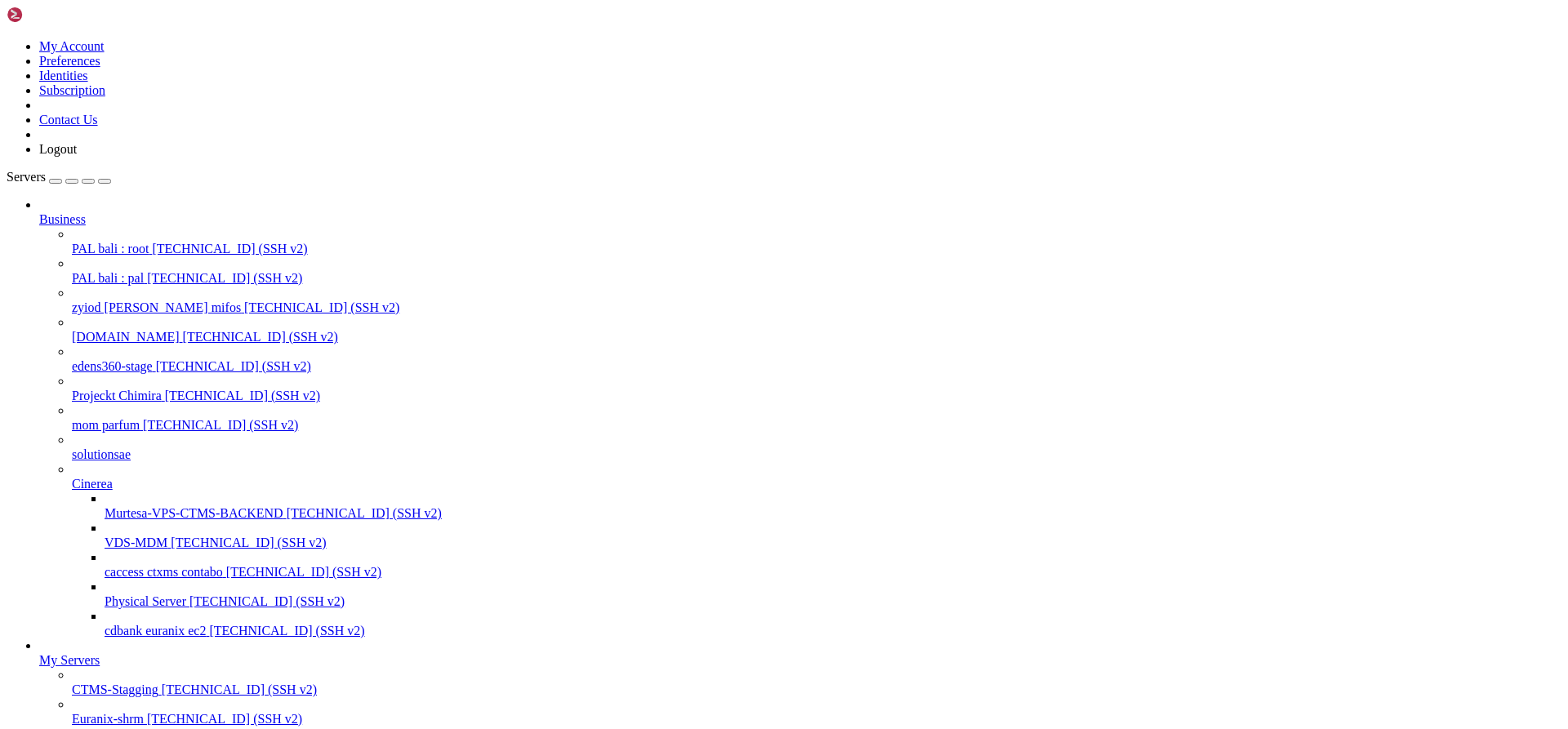
scroll to position [32370, 0]
drag, startPoint x: 61, startPoint y: 1460, endPoint x: 681, endPoint y: 1463, distance: 620.0
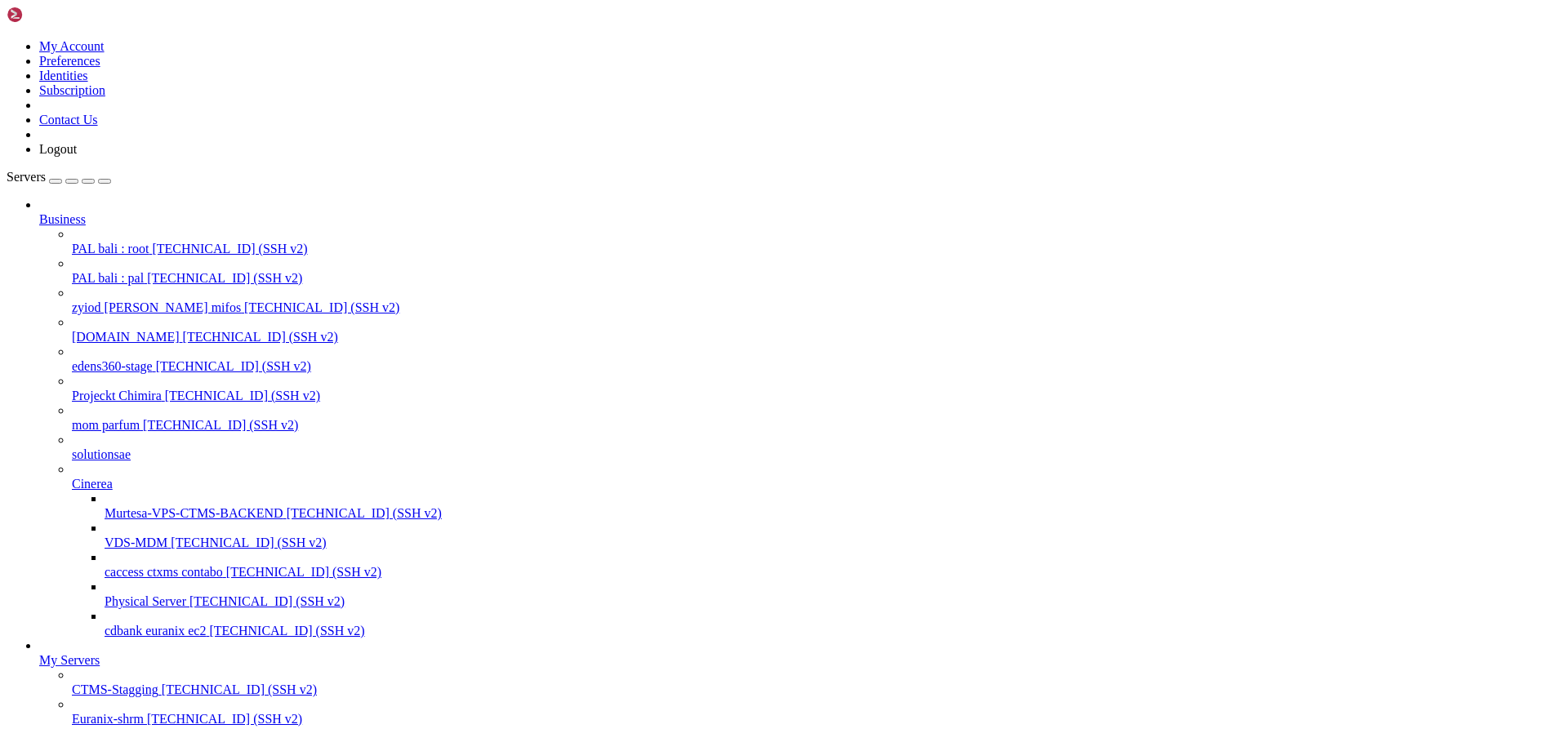
drag, startPoint x: 116, startPoint y: 1957, endPoint x: 38, endPoint y: 1569, distance: 395.8
